Goal: Task Accomplishment & Management: Complete application form

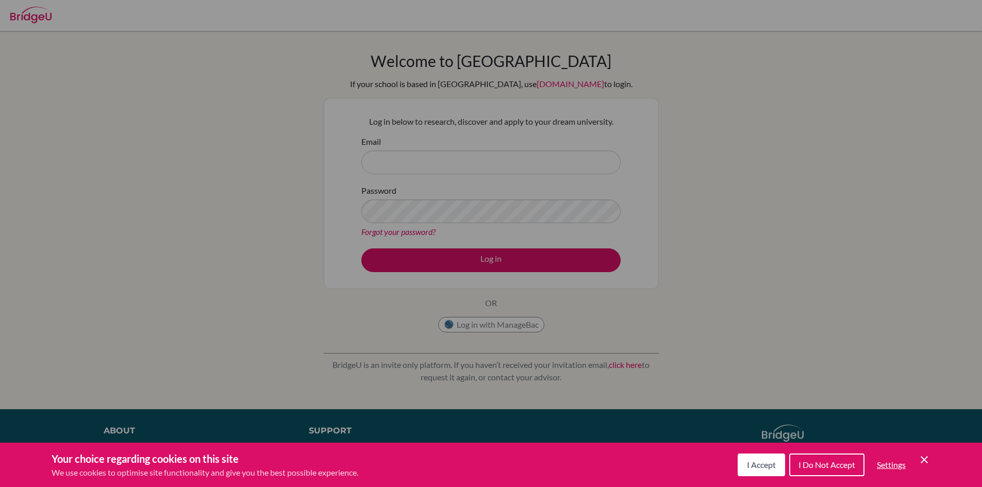
click at [769, 463] on span "I Accept" at bounding box center [761, 465] width 29 height 10
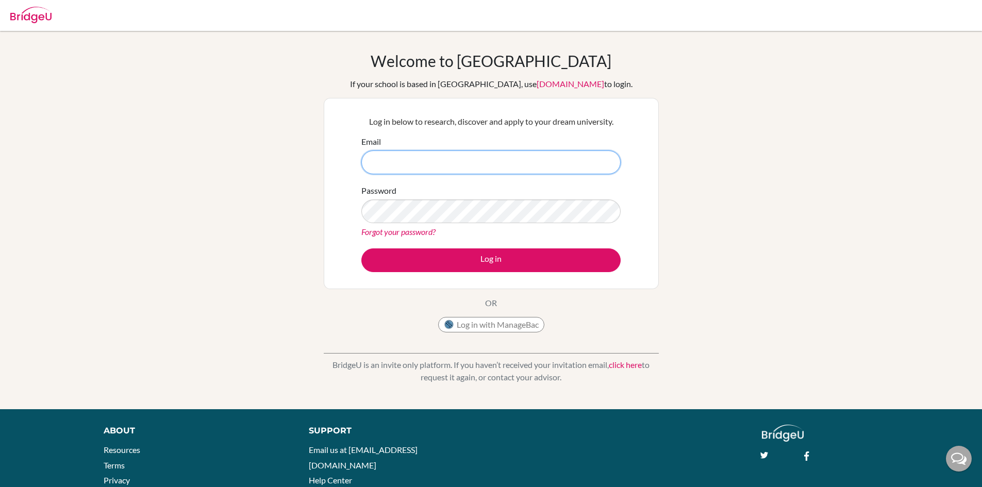
click at [530, 165] on input "Email" at bounding box center [490, 162] width 259 height 24
type input "[EMAIL_ADDRESS][DOMAIN_NAME]"
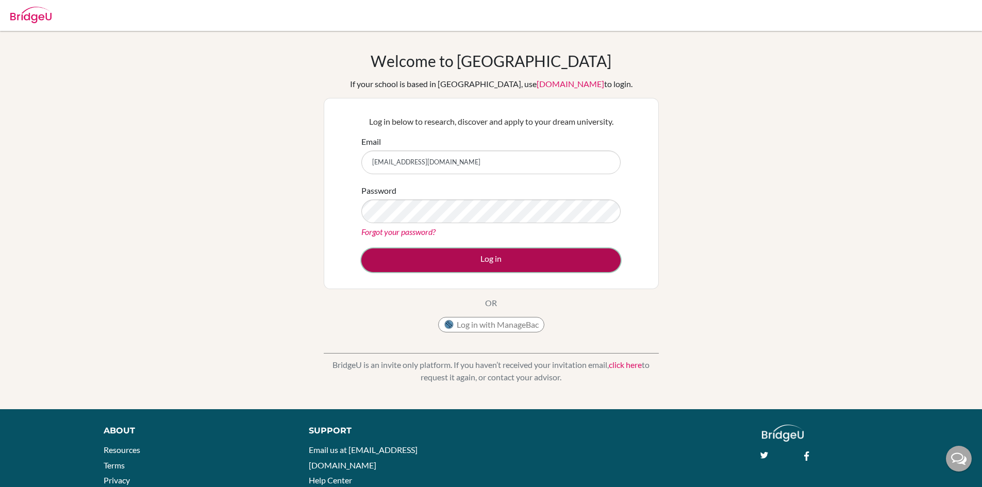
click at [548, 264] on button "Log in" at bounding box center [490, 260] width 259 height 24
